Goal: Navigation & Orientation: Find specific page/section

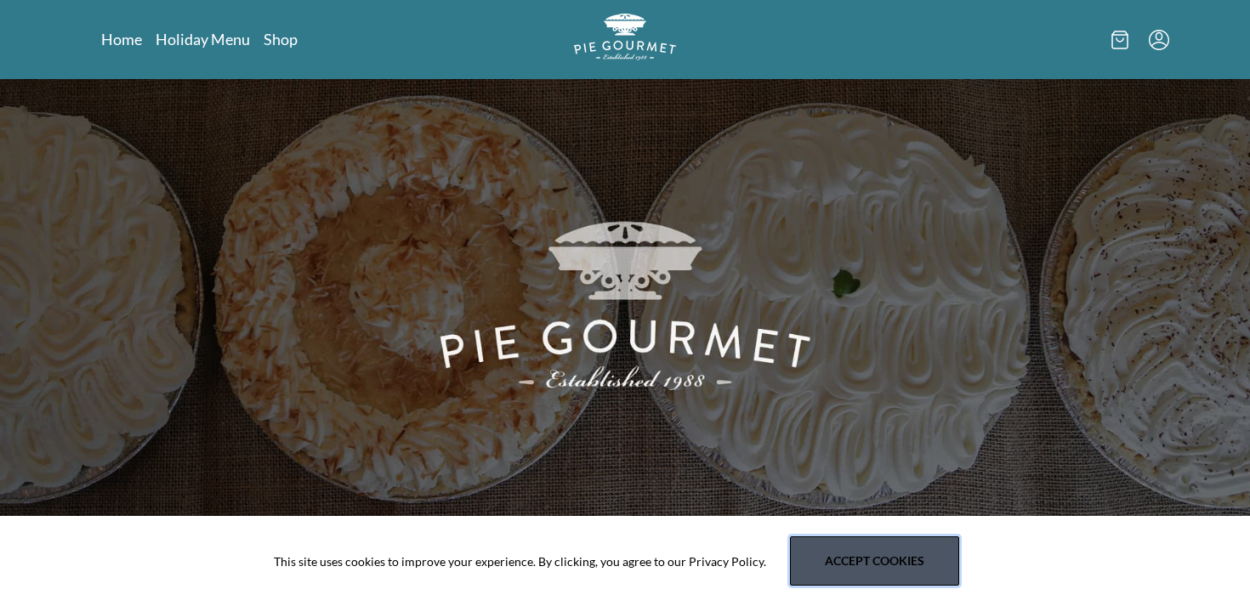
click at [837, 564] on button "Accept cookies" at bounding box center [874, 561] width 169 height 49
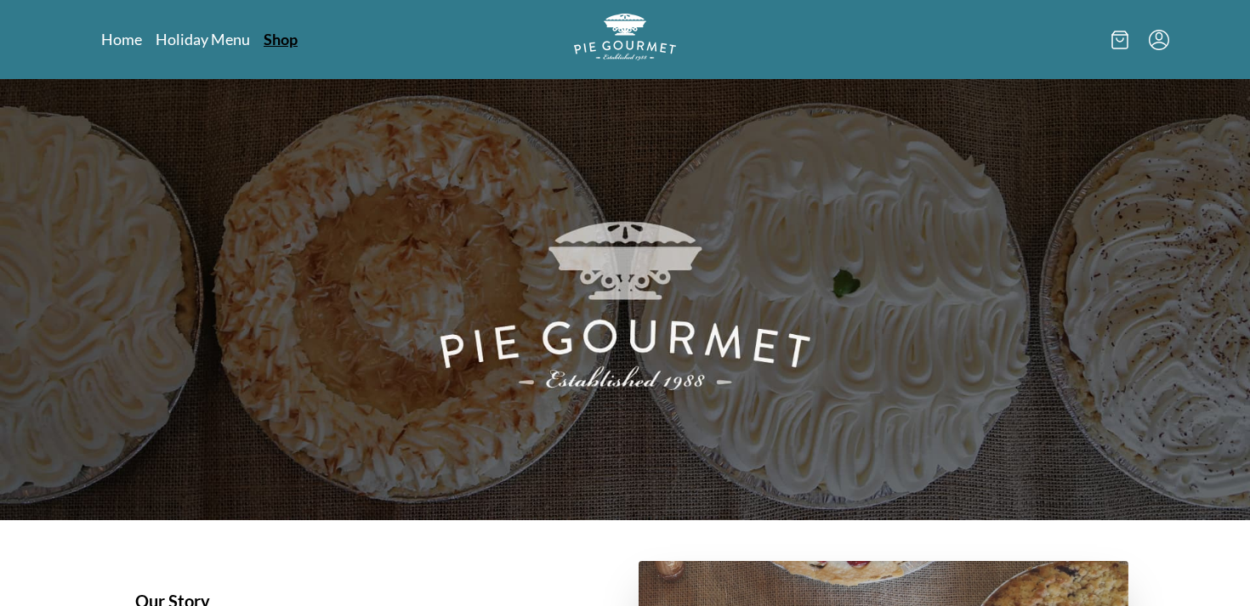
click at [280, 43] on link "Shop" at bounding box center [281, 39] width 34 height 20
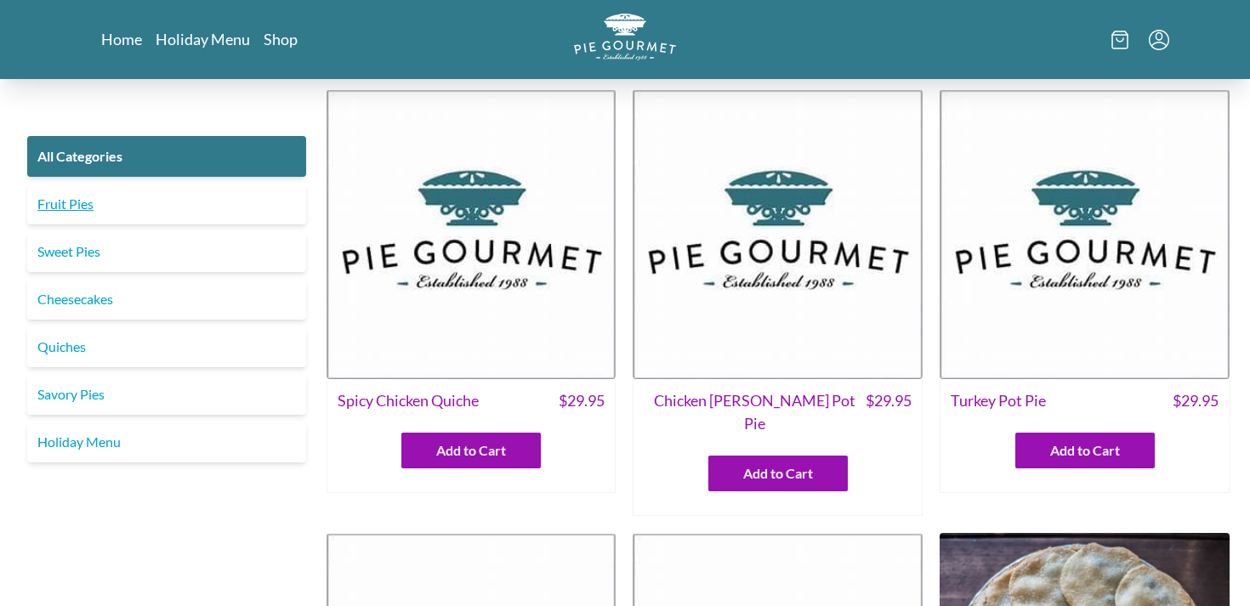
click at [82, 202] on link "Fruit Pies" at bounding box center [166, 204] width 279 height 41
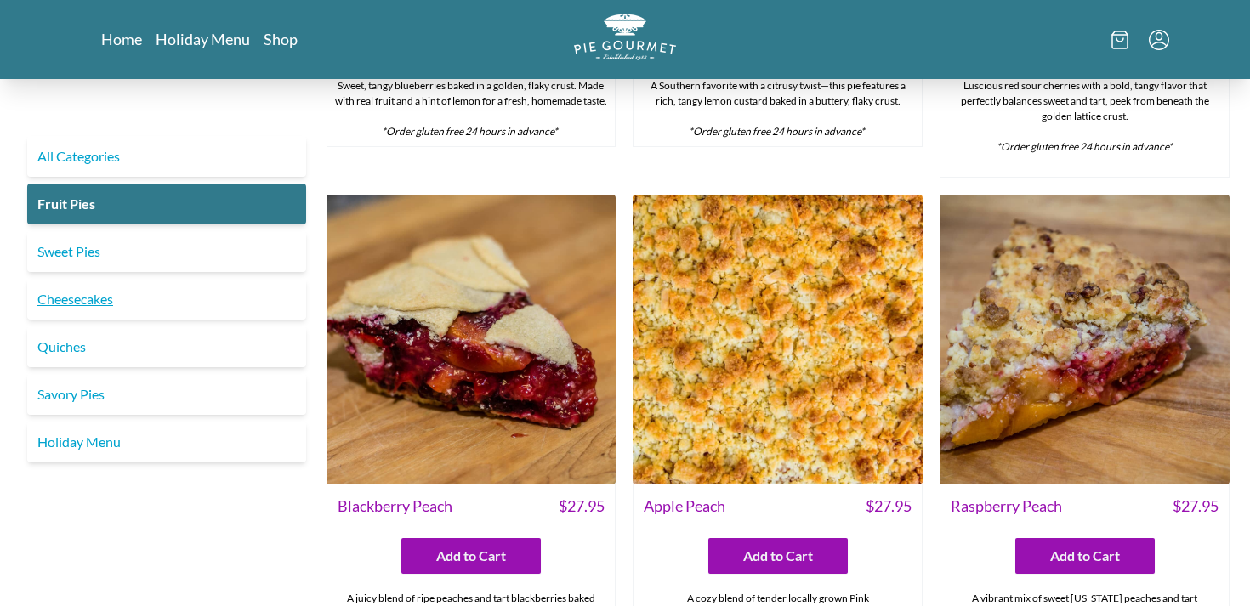
scroll to position [709, 0]
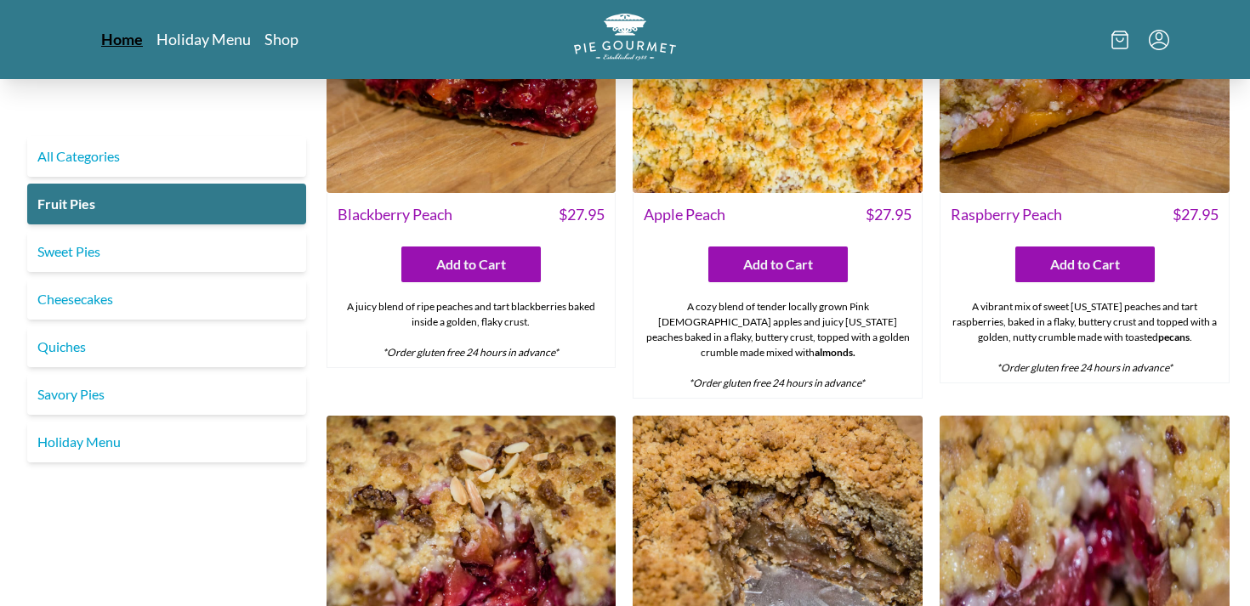
click at [118, 37] on link "Home" at bounding box center [122, 39] width 42 height 20
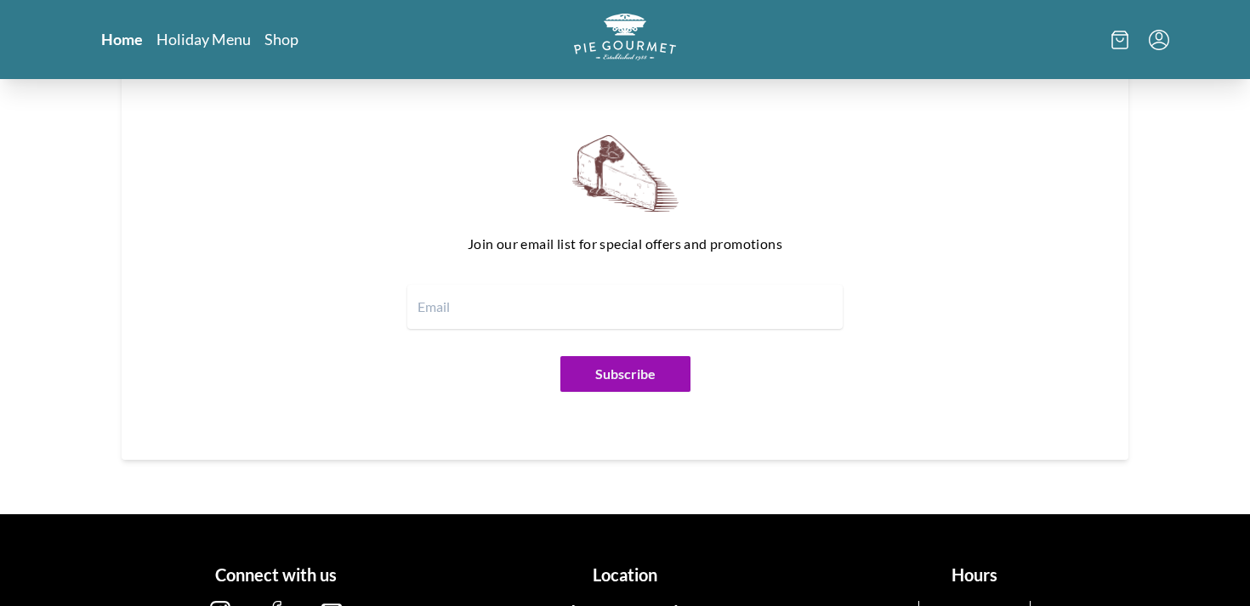
scroll to position [2117, 0]
